Goal: Information Seeking & Learning: Learn about a topic

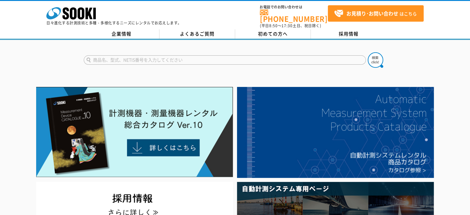
click at [129, 58] on input "text" at bounding box center [225, 59] width 282 height 9
type input "3600"
click at [376, 57] on img at bounding box center [375, 59] width 15 height 15
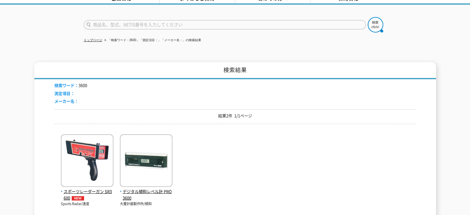
scroll to position [62, 0]
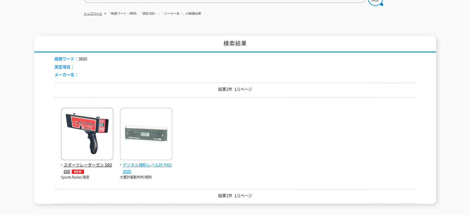
click at [129, 162] on span "デジタル傾斜レベル計 PRO3600" at bounding box center [146, 168] width 53 height 13
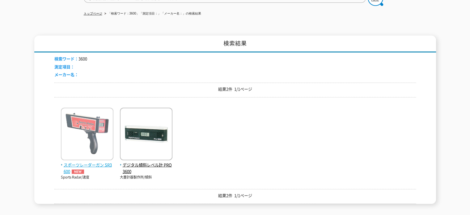
click at [78, 130] on img at bounding box center [87, 135] width 53 height 54
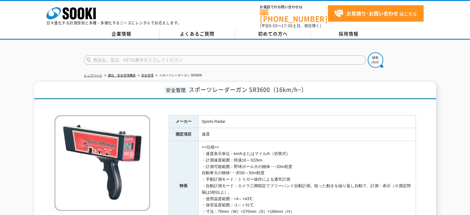
click at [97, 55] on input "text" at bounding box center [225, 59] width 282 height 9
click at [103, 56] on input "text" at bounding box center [225, 59] width 282 height 9
type input "速度監視"
click at [368, 52] on button at bounding box center [375, 59] width 15 height 15
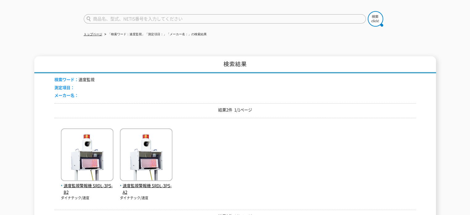
scroll to position [93, 0]
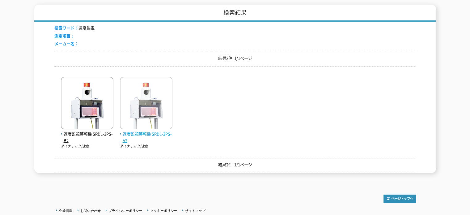
click at [153, 105] on img at bounding box center [146, 104] width 53 height 54
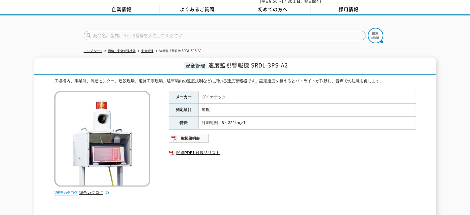
scroll to position [24, 0]
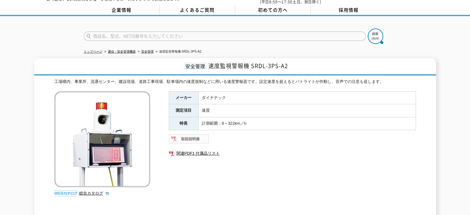
click at [187, 134] on img at bounding box center [189, 139] width 40 height 10
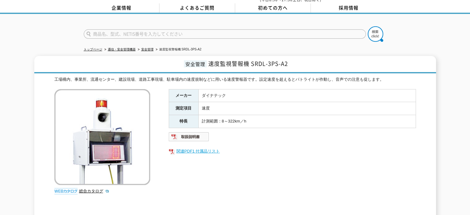
scroll to position [62, 0]
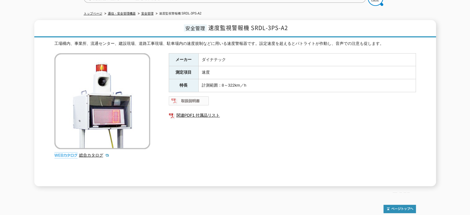
click at [187, 97] on img at bounding box center [189, 101] width 40 height 10
